Goal: Task Accomplishment & Management: Manage account settings

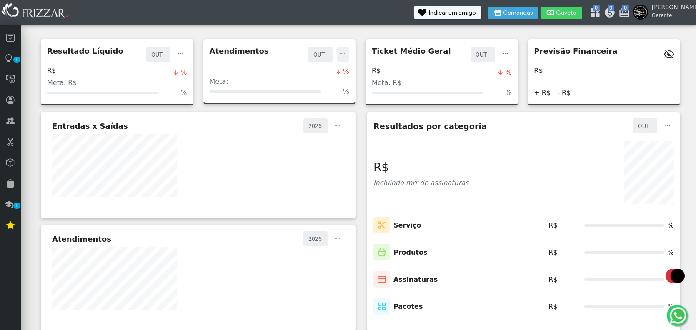
click at [348, 56] on button "ui-button" at bounding box center [343, 54] width 13 height 15
click at [166, 51] on span at bounding box center [166, 51] width 8 height 8
click at [186, 57] on button "ui-button" at bounding box center [181, 54] width 13 height 15
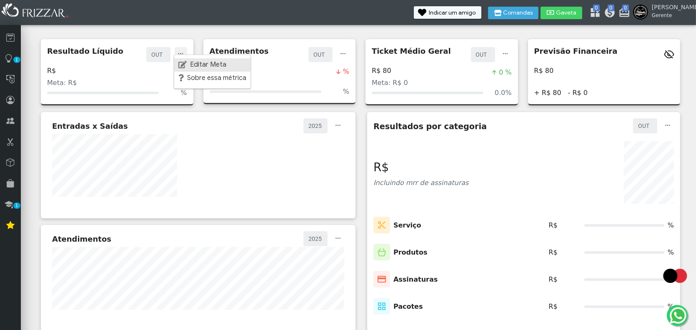
click at [186, 60] on link "Editar Meta" at bounding box center [212, 64] width 77 height 13
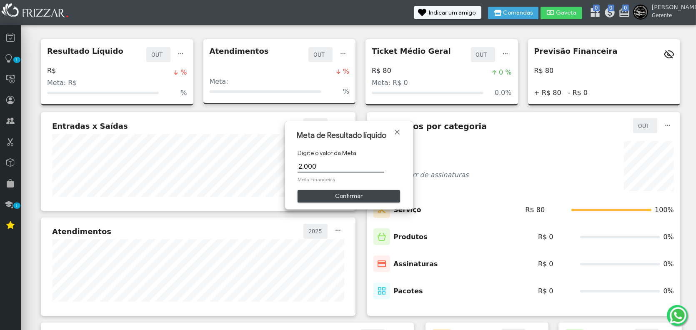
type input "2.000,00"
click at [377, 194] on span "Confirmar" at bounding box center [348, 196] width 90 height 13
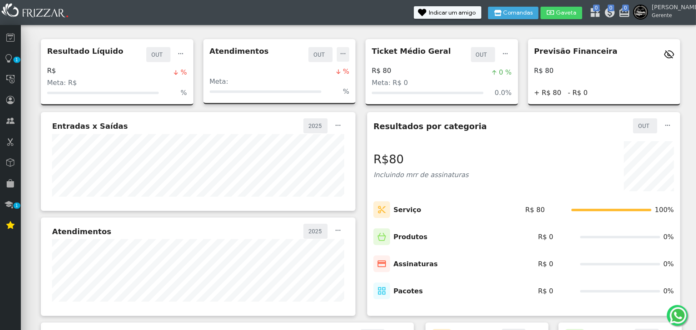
drag, startPoint x: 343, startPoint y: 50, endPoint x: 347, endPoint y: 54, distance: 5.3
click at [343, 51] on span "button" at bounding box center [343, 50] width 8 height 8
click at [354, 71] on link "Editar Meta" at bounding box center [374, 64] width 77 height 13
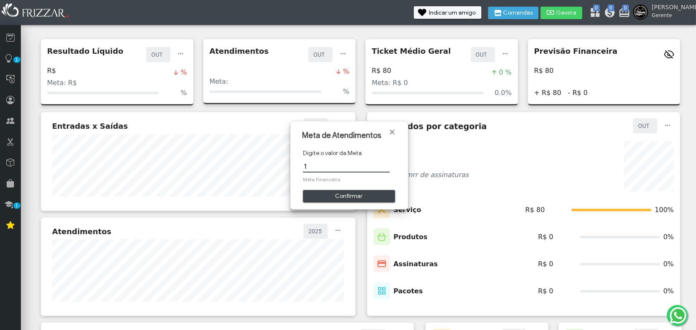
type input "15"
click at [356, 198] on span "Confirmar" at bounding box center [349, 196] width 80 height 13
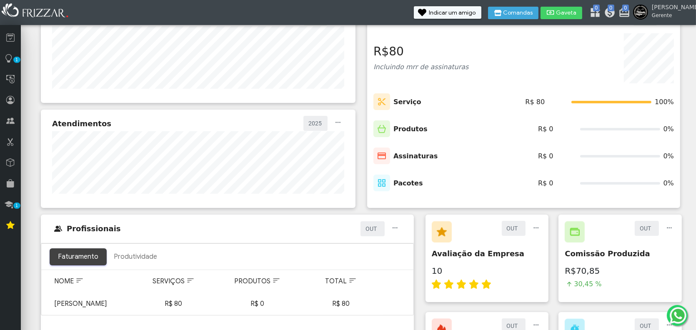
scroll to position [42, 0]
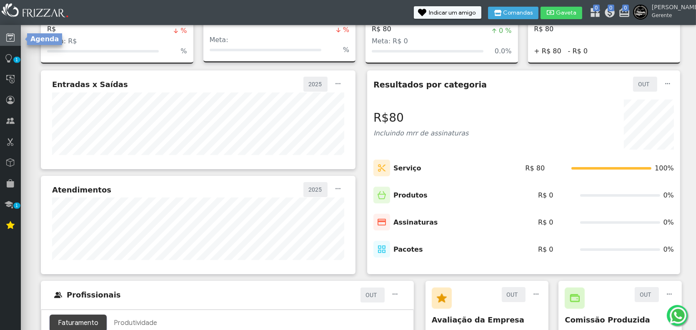
click at [12, 43] on link at bounding box center [10, 35] width 21 height 21
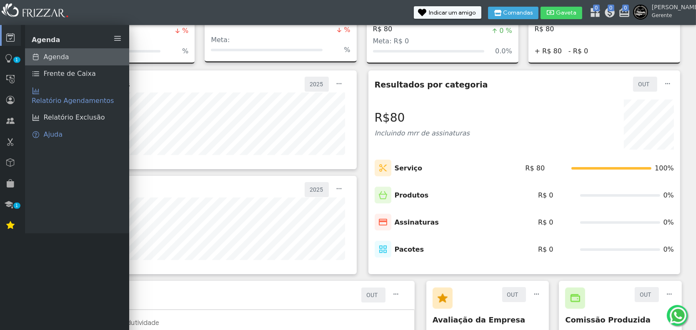
click at [58, 55] on span "Agenda" at bounding box center [56, 57] width 25 height 10
